Goal: Task Accomplishment & Management: Use online tool/utility

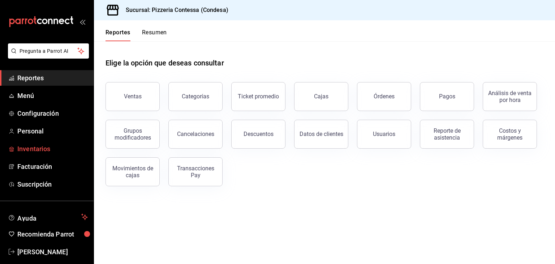
click at [43, 149] on span "Inventarios" at bounding box center [52, 149] width 70 height 10
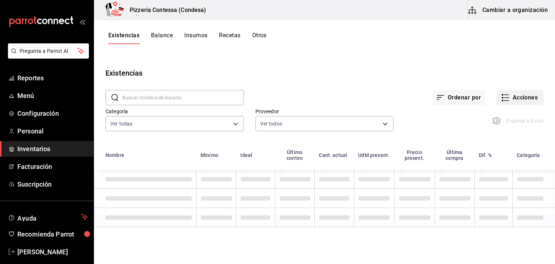
click at [517, 98] on button "Acciones" at bounding box center [520, 97] width 47 height 15
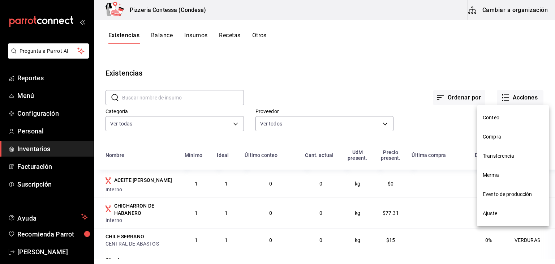
click at [507, 138] on span "Compra" at bounding box center [513, 137] width 61 height 8
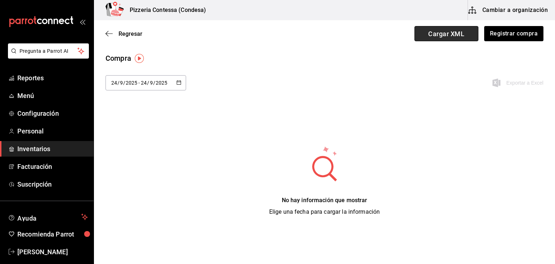
click at [457, 33] on span "Cargar XML" at bounding box center [446, 33] width 64 height 15
click at [0, 0] on input "Cargar XML" at bounding box center [0, 0] width 0 height 0
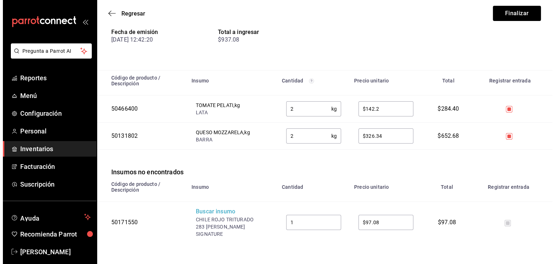
scroll to position [78, 0]
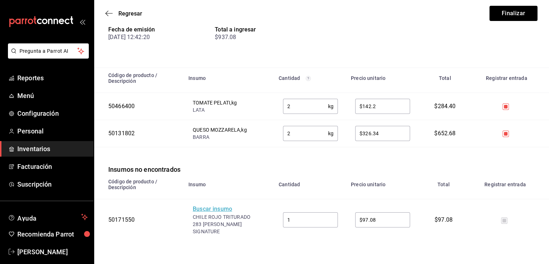
click at [215, 208] on div "Buscar insumo" at bounding box center [222, 209] width 58 height 8
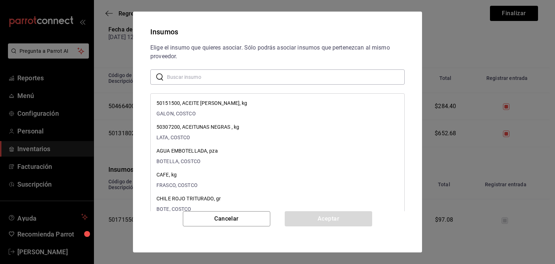
click at [207, 76] on input "text" at bounding box center [286, 77] width 238 height 14
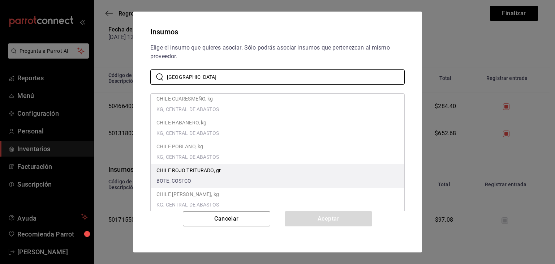
scroll to position [29, 0]
type input "[GEOGRAPHIC_DATA]"
click at [195, 174] on div "CHILE ROJO TRITURADO, gr BOTE, COSTCO" at bounding box center [188, 175] width 64 height 18
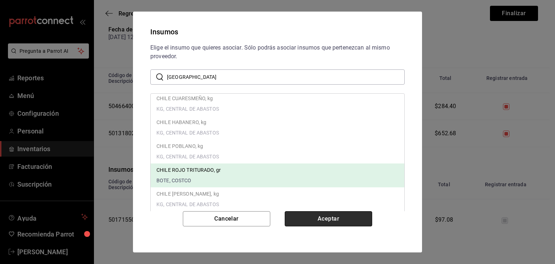
click at [320, 213] on button "Aceptar" at bounding box center [328, 218] width 87 height 15
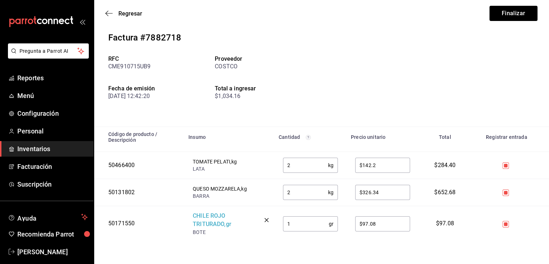
scroll to position [20, 0]
click at [506, 13] on button "Finalizar" at bounding box center [514, 13] width 48 height 15
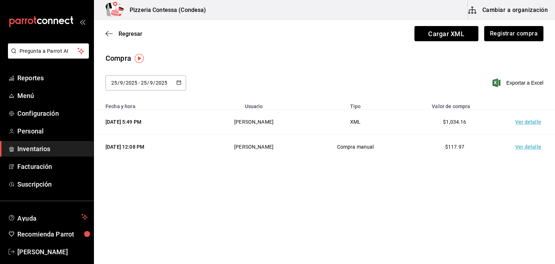
click at [536, 146] on td "Ver detalle" at bounding box center [529, 146] width 51 height 25
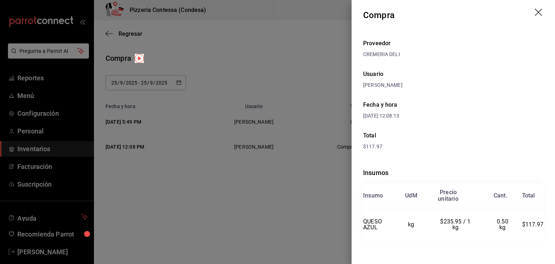
scroll to position [6, 0]
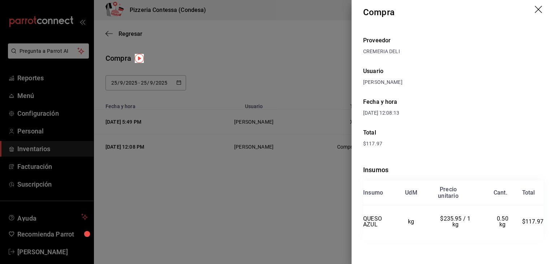
click at [288, 199] on div at bounding box center [277, 132] width 555 height 264
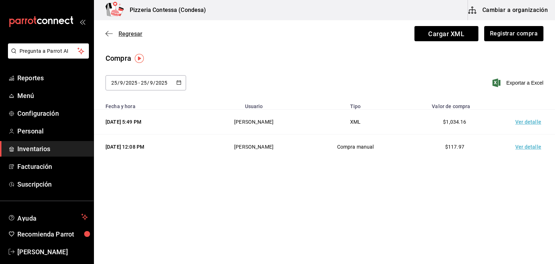
click at [109, 35] on icon "button" at bounding box center [108, 33] width 7 height 7
